Goal: Find specific page/section: Find specific page/section

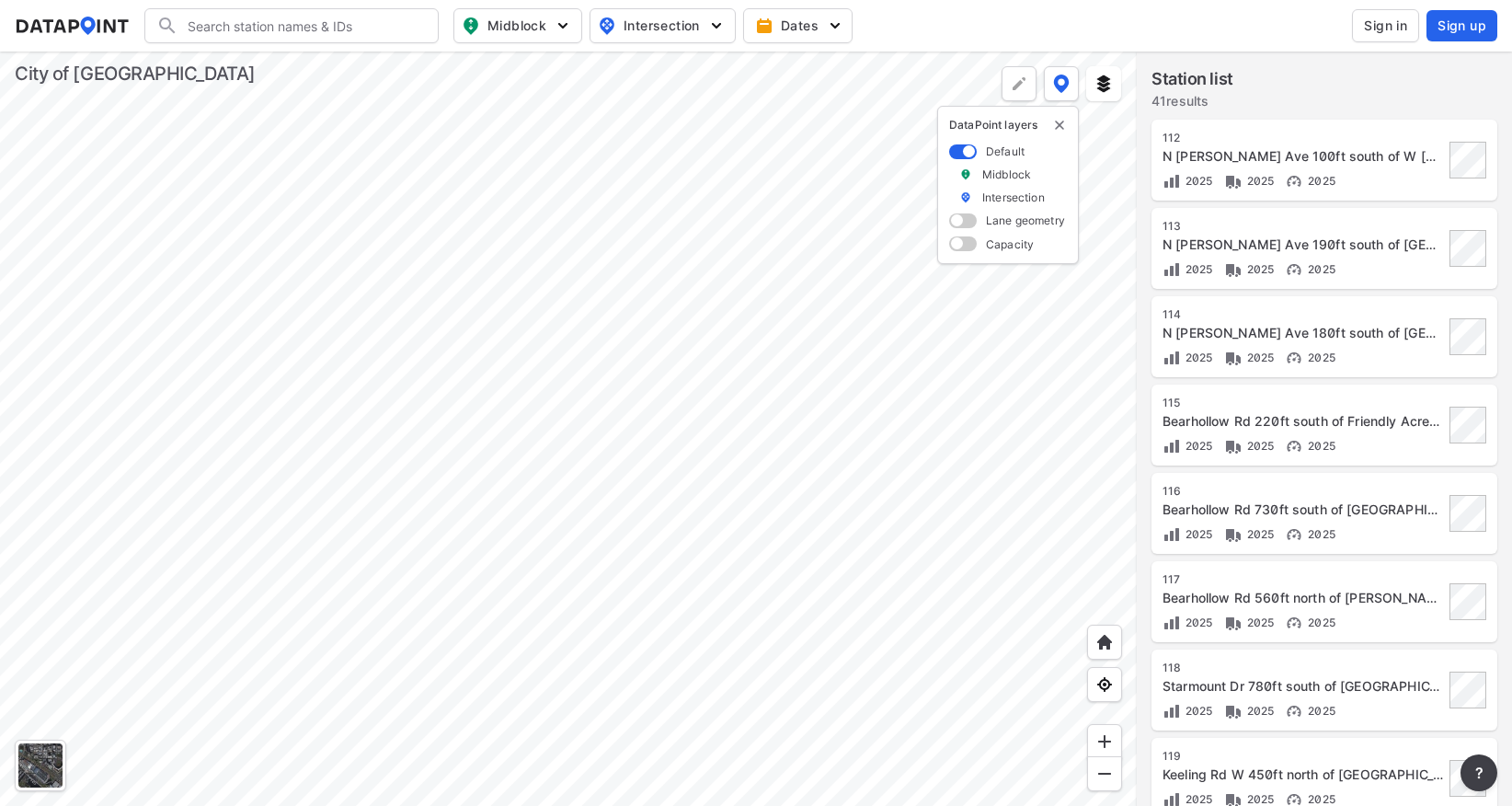
click at [673, 409] on div at bounding box center [568, 428] width 1137 height 755
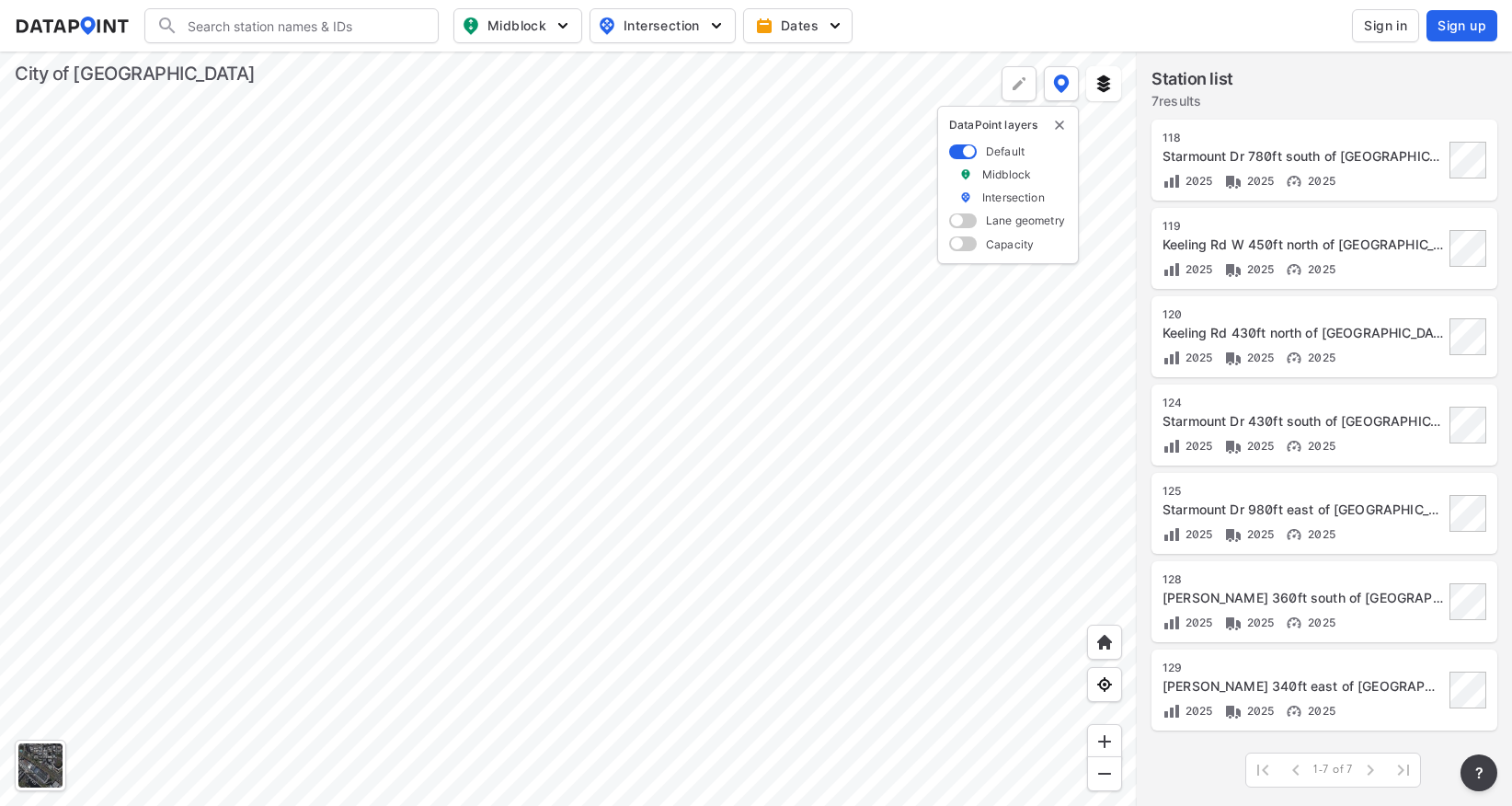
click at [453, 294] on div at bounding box center [568, 428] width 1137 height 755
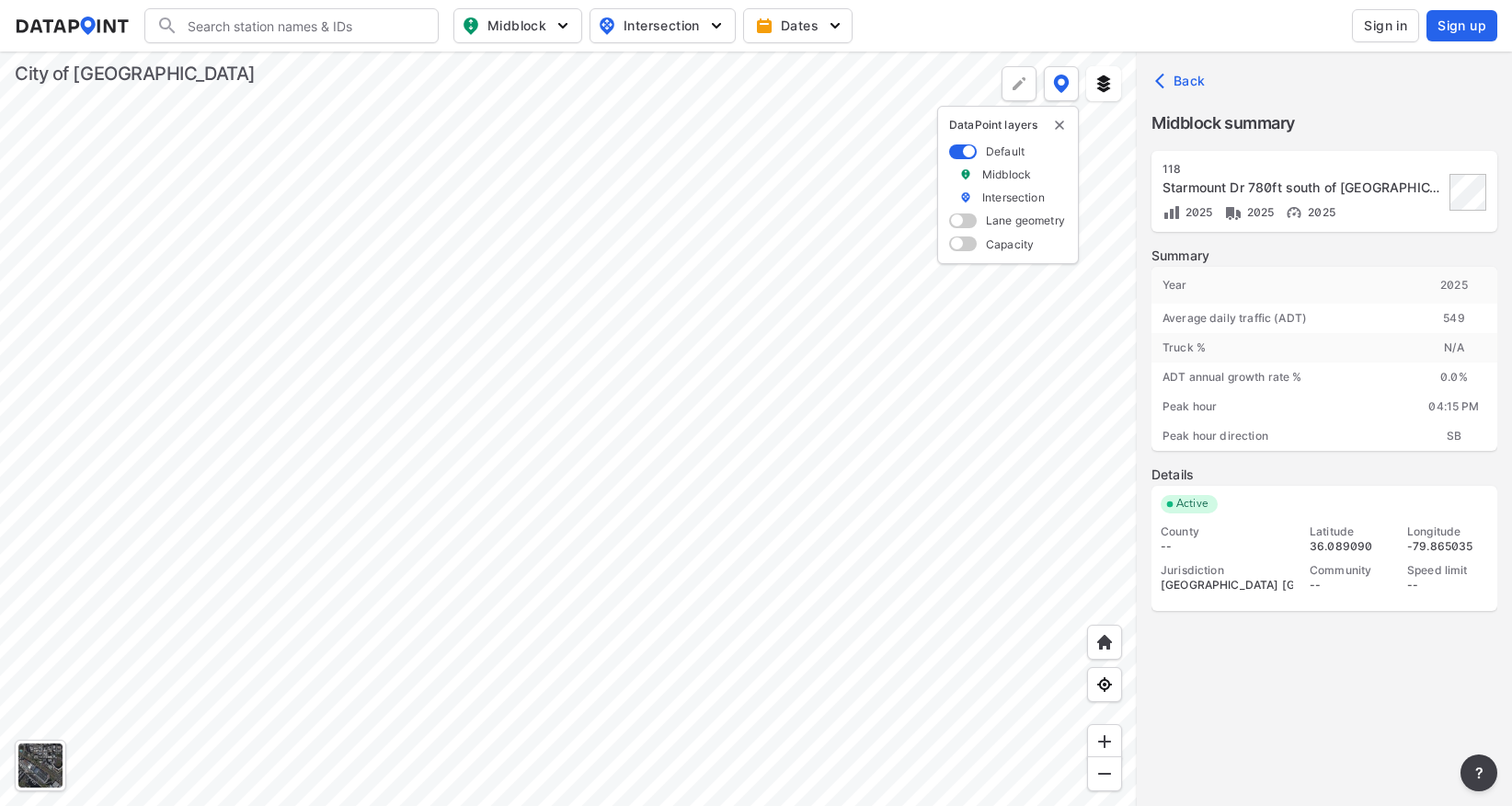
click at [568, 361] on div at bounding box center [568, 428] width 1137 height 755
click at [617, 400] on div at bounding box center [568, 428] width 1137 height 755
click at [717, 315] on div at bounding box center [568, 428] width 1137 height 755
click at [689, 485] on div at bounding box center [568, 428] width 1137 height 755
click at [601, 437] on div at bounding box center [568, 428] width 1137 height 755
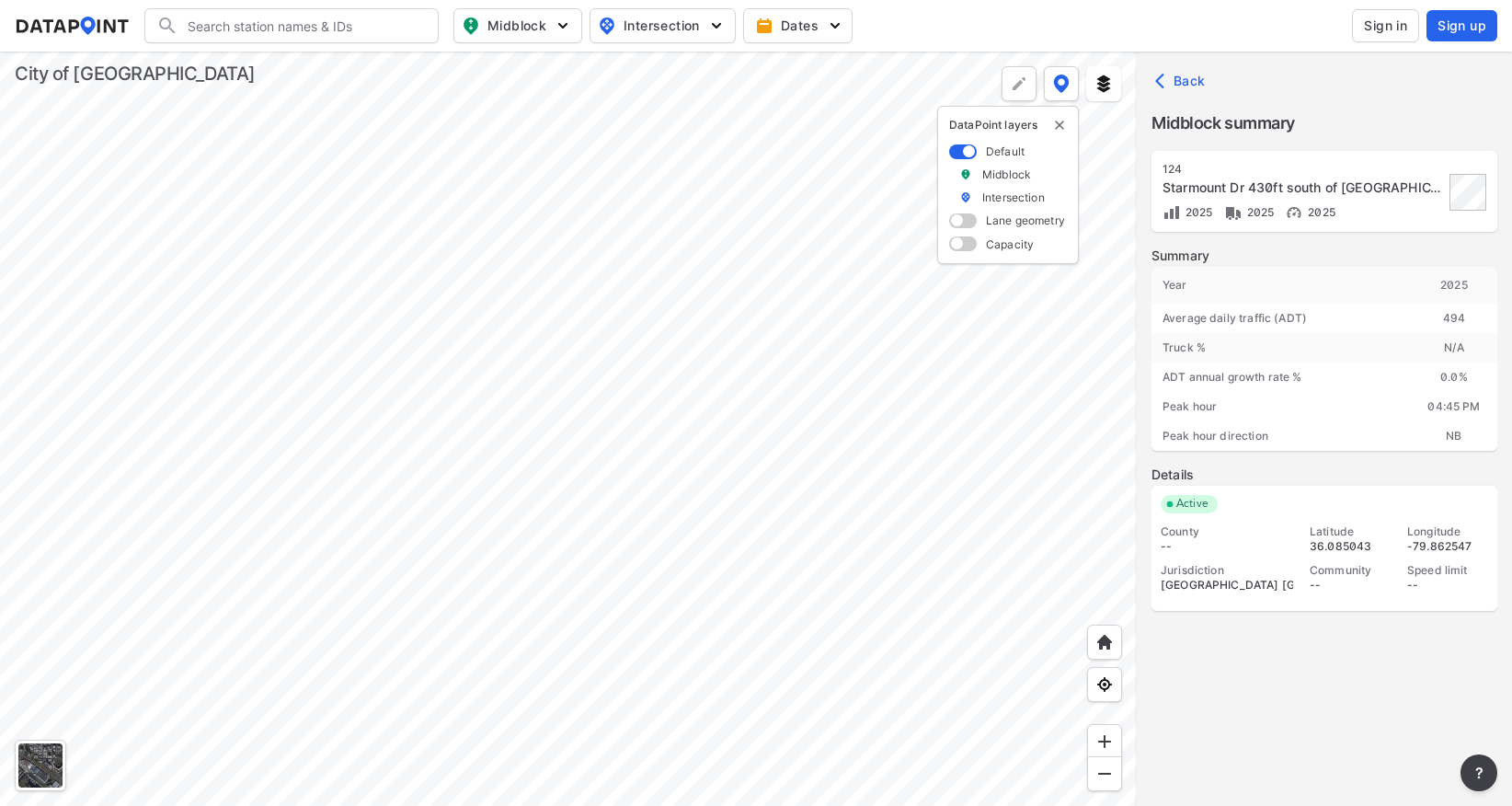
click at [555, 243] on div at bounding box center [568, 428] width 1137 height 755
click at [613, 419] on div at bounding box center [568, 428] width 1137 height 755
click at [1397, 26] on span "Sign in" at bounding box center [1385, 25] width 43 height 18
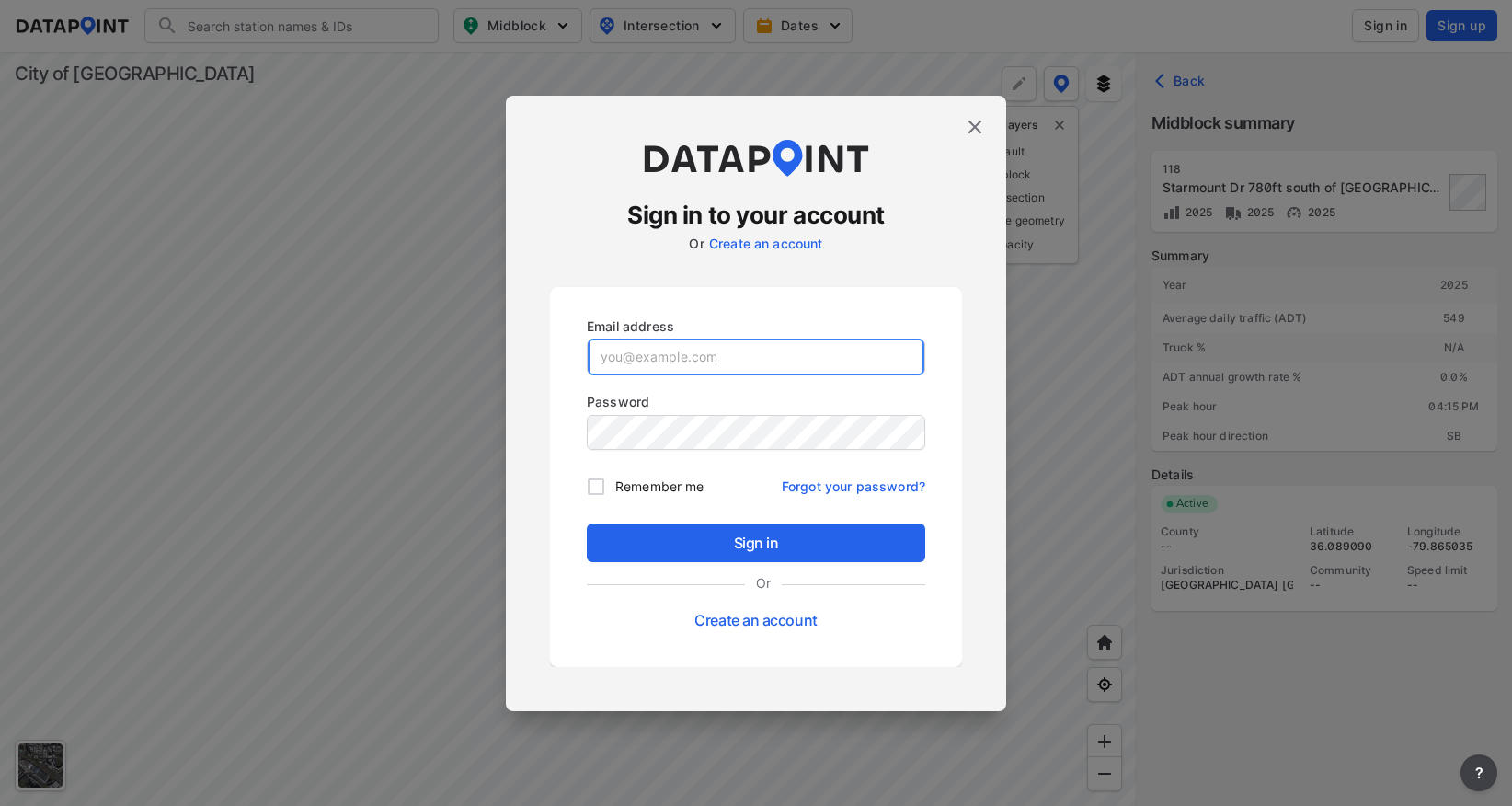
type input "[PERSON_NAME][EMAIL_ADDRESS][PERSON_NAME][DOMAIN_NAME]"
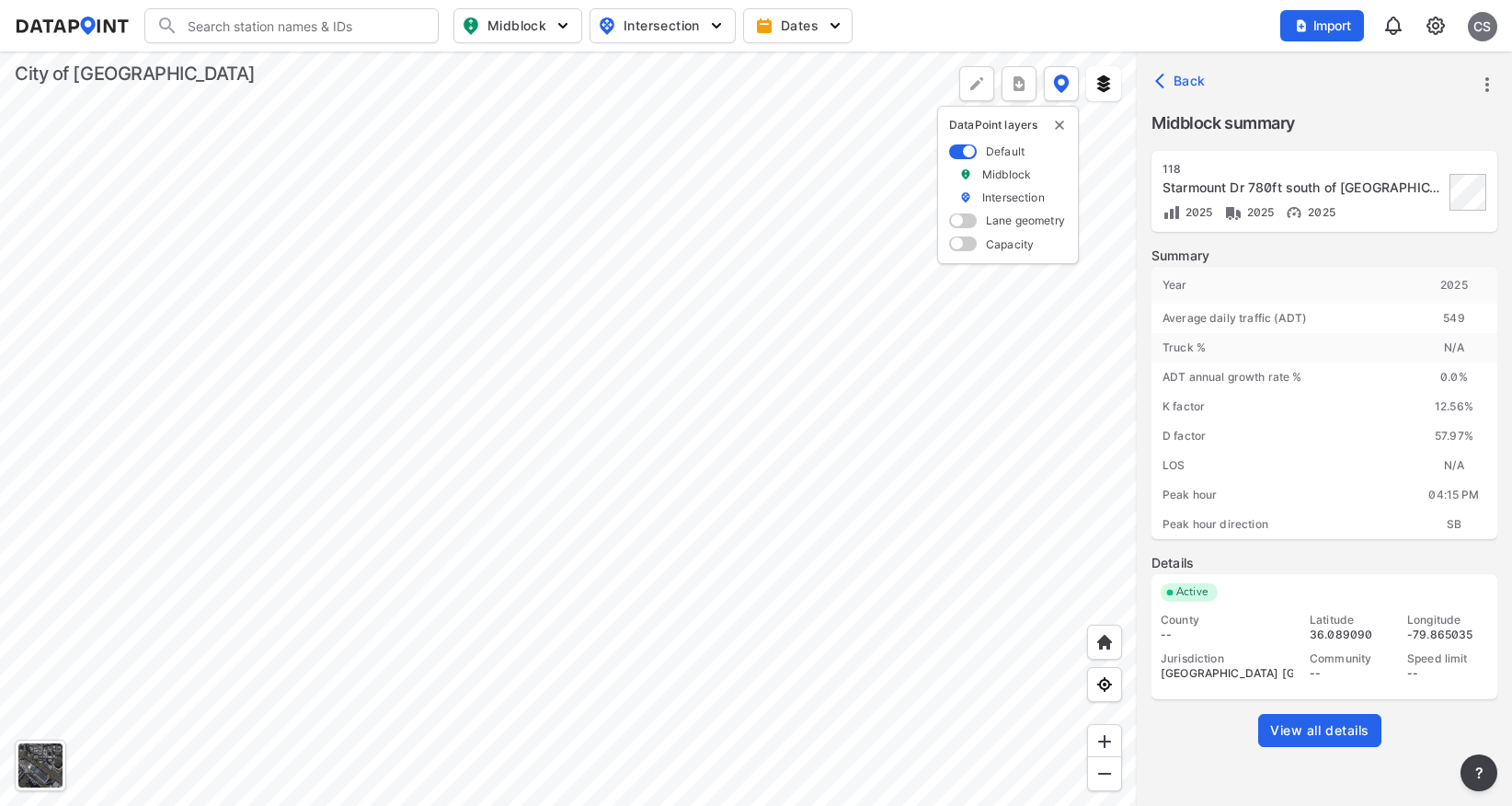
click at [556, 269] on div at bounding box center [568, 428] width 1137 height 755
click at [1436, 29] on img at bounding box center [1435, 25] width 22 height 22
click at [814, 319] on div at bounding box center [568, 428] width 1137 height 755
click at [725, 24] on img "button" at bounding box center [716, 25] width 18 height 18
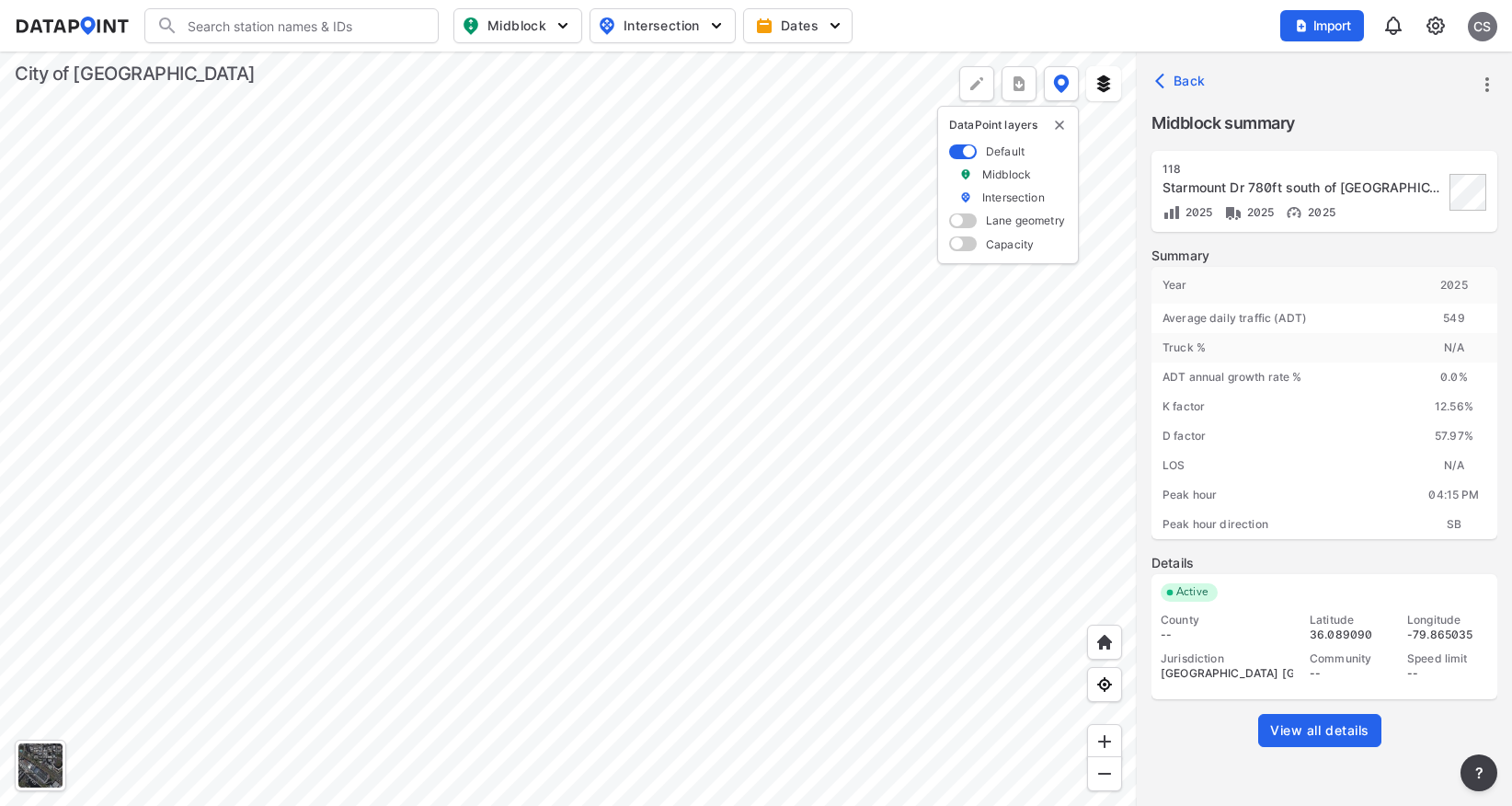
click at [486, 293] on div at bounding box center [568, 428] width 1137 height 755
click at [390, 310] on div at bounding box center [568, 428] width 1137 height 755
click at [1306, 729] on span "View all details" at bounding box center [1320, 730] width 99 height 18
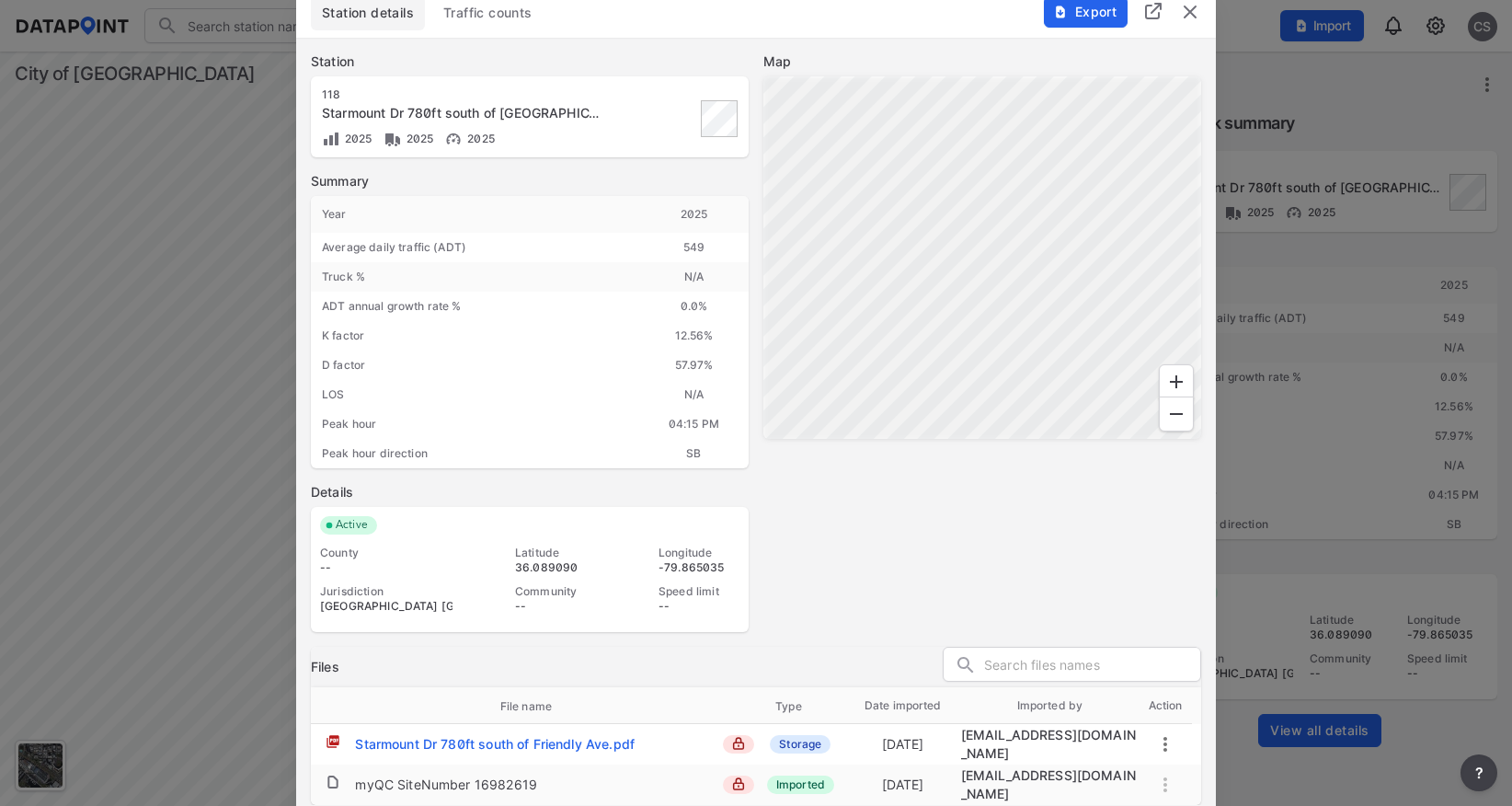
click at [441, 745] on div "Starmount Dr 780ft south of Friendly Ave.pdf" at bounding box center [495, 743] width 280 height 18
click at [228, 225] on div at bounding box center [756, 403] width 1512 height 806
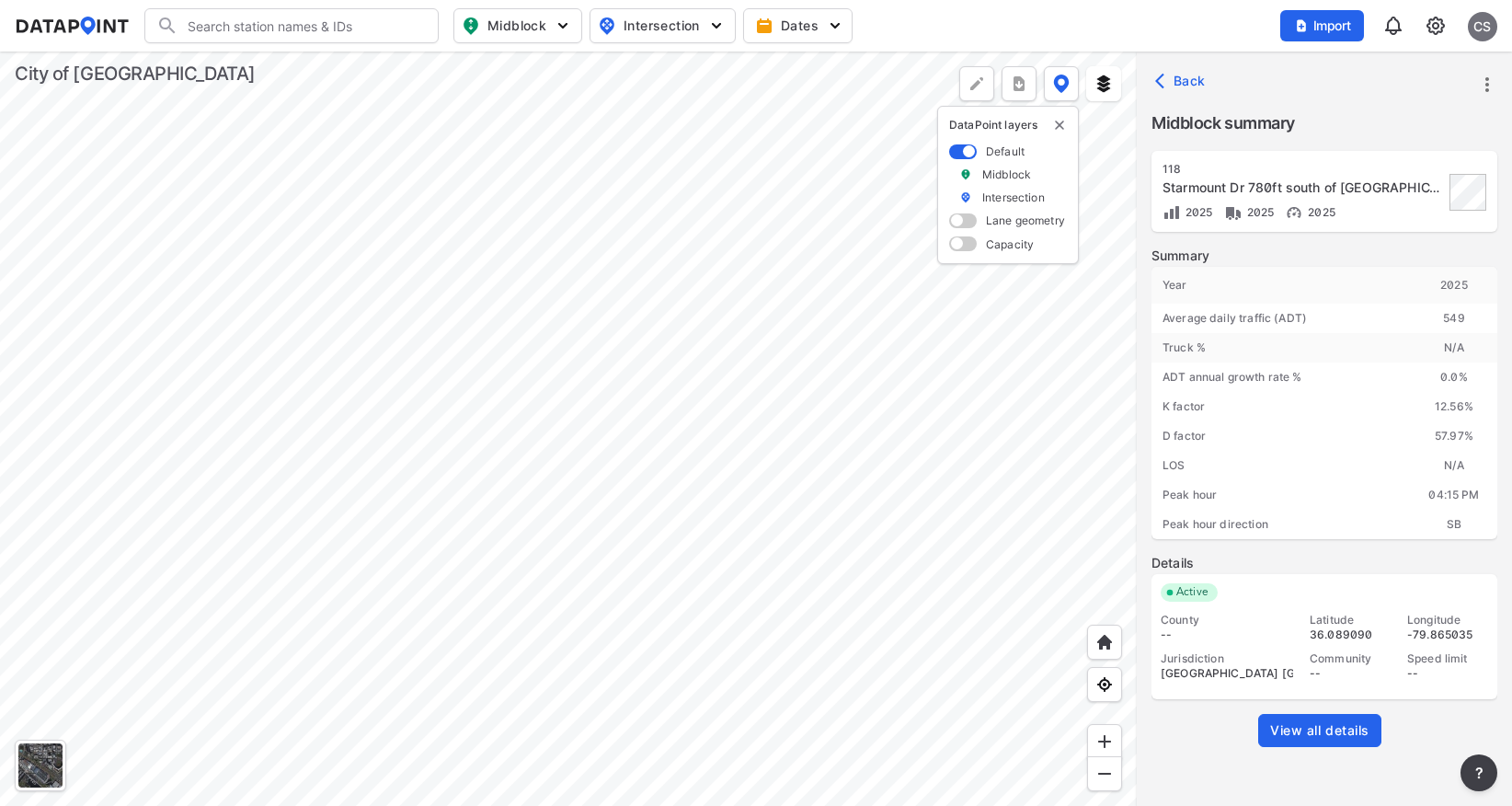
click at [576, 383] on div at bounding box center [568, 428] width 1137 height 755
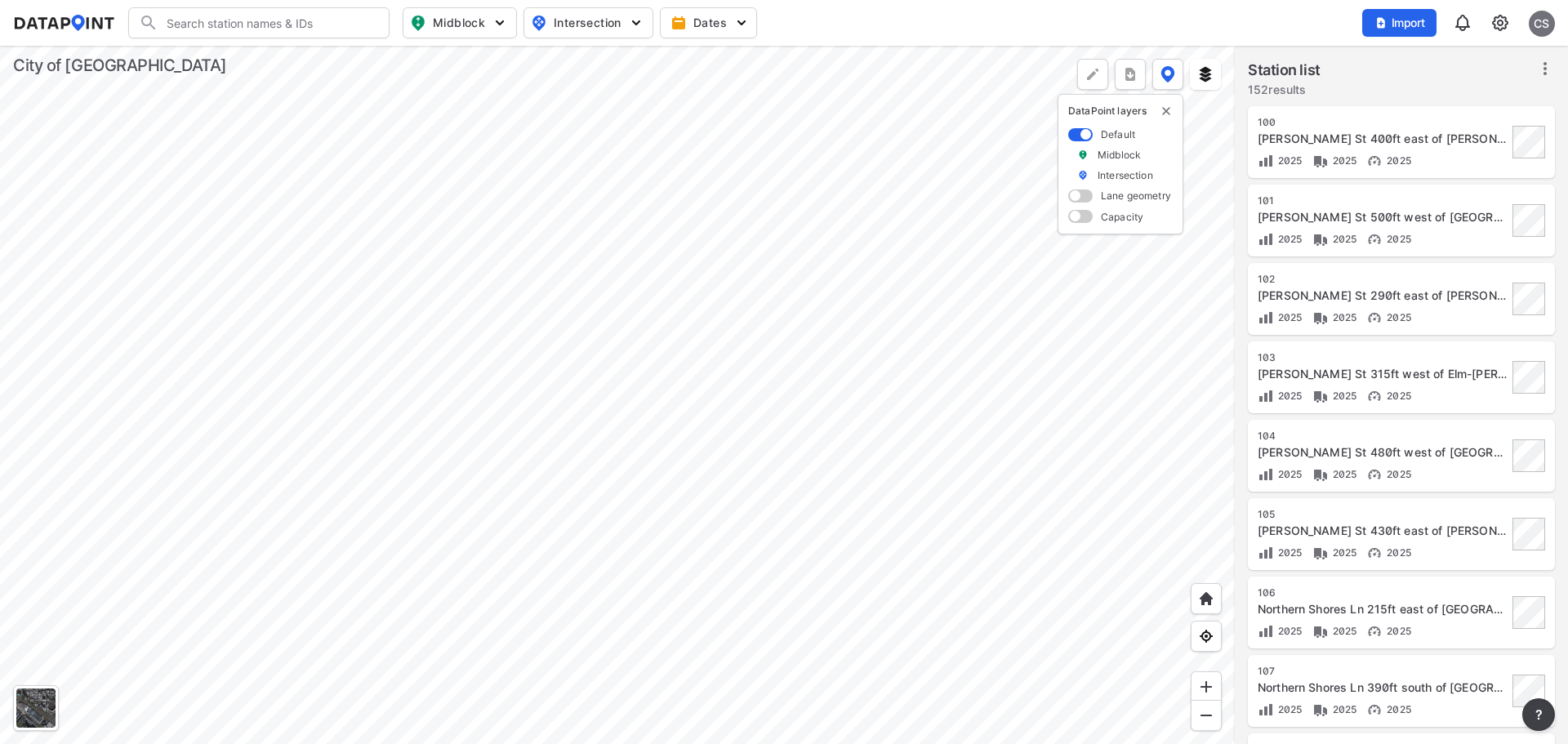
click at [705, 384] on div at bounding box center [618, 394] width 1235 height 698
